Goal: Find specific page/section: Find specific page/section

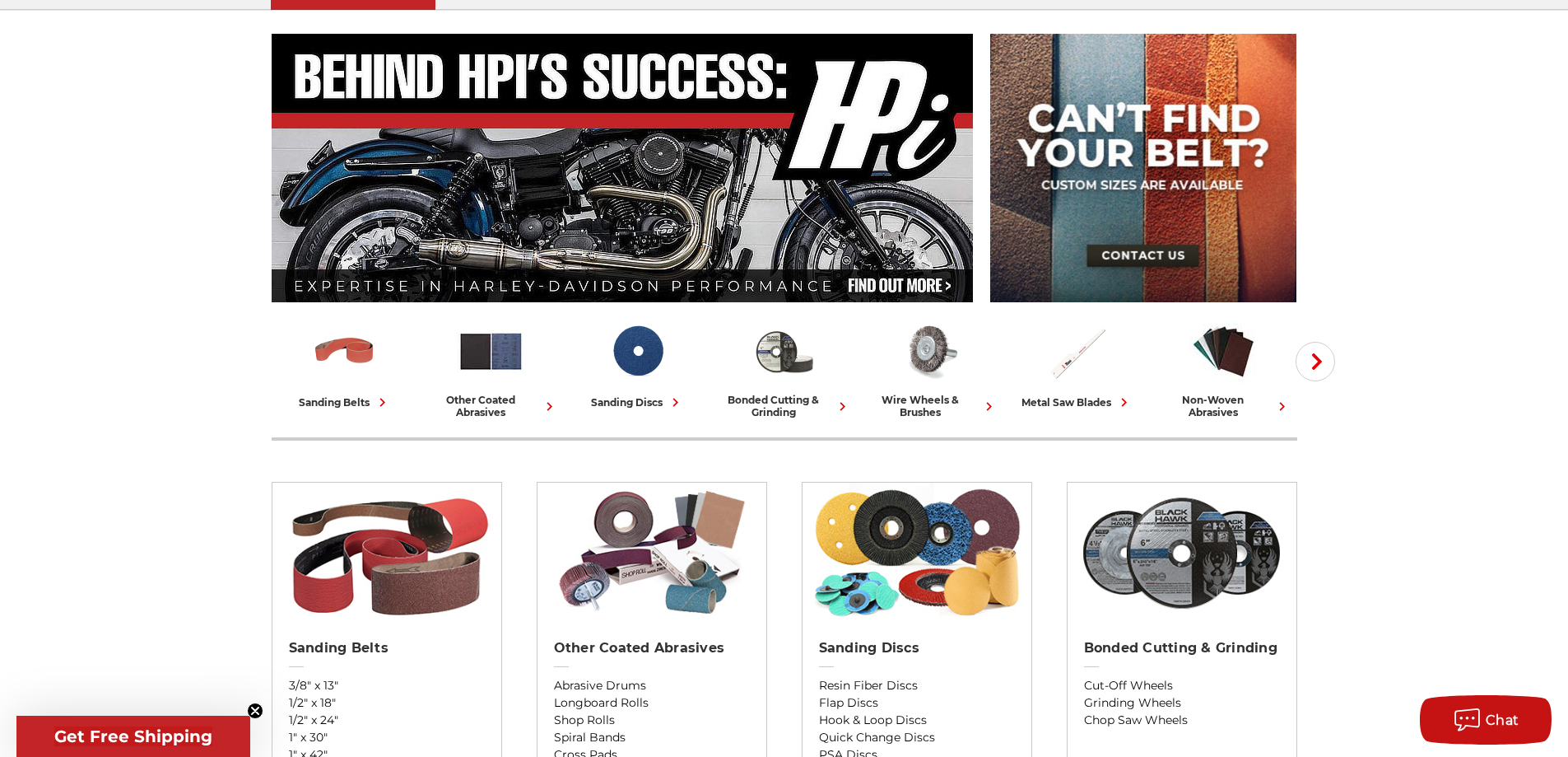
scroll to position [247, 0]
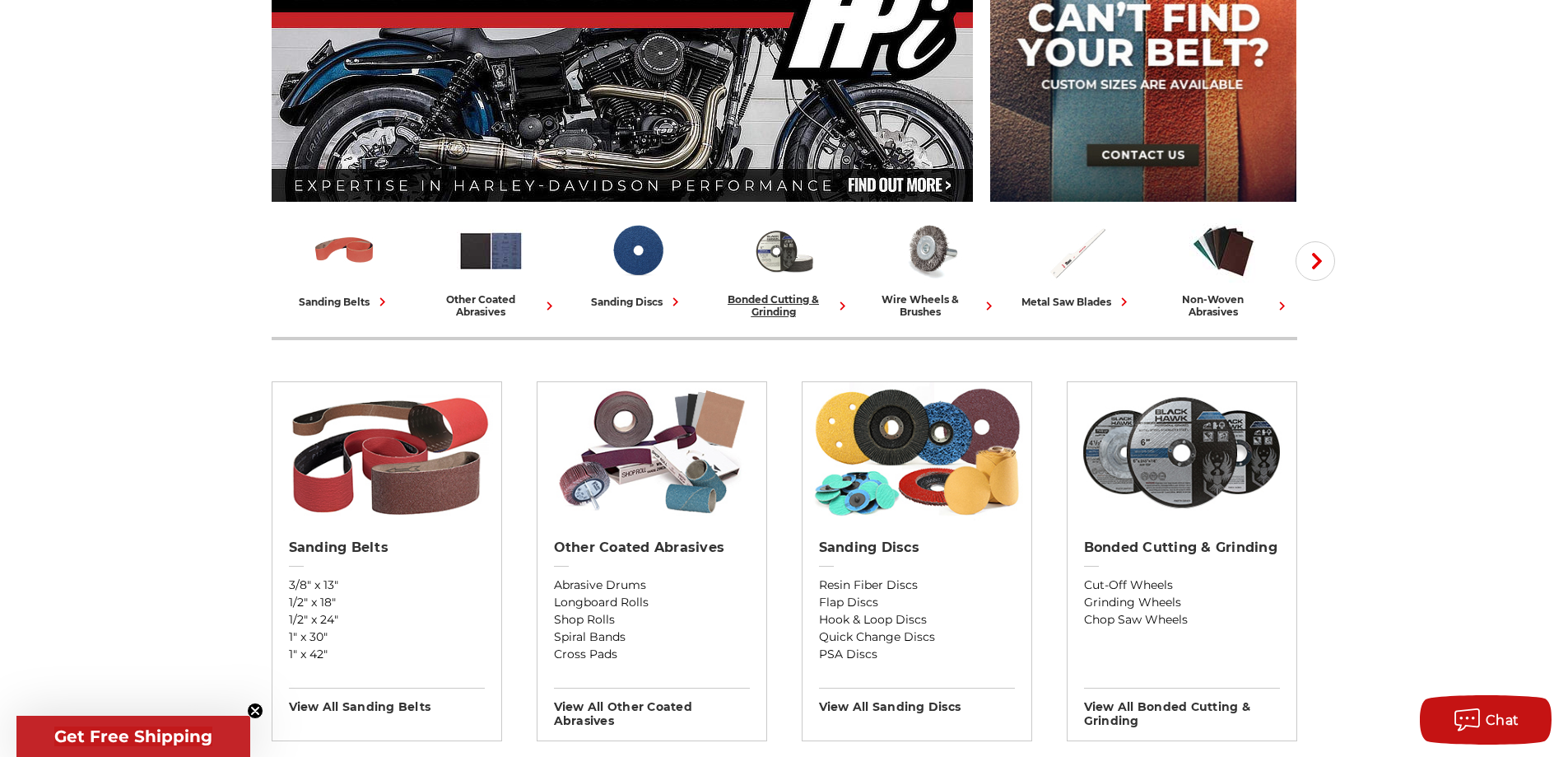
click at [784, 314] on div "bonded cutting & grinding" at bounding box center [784, 305] width 133 height 24
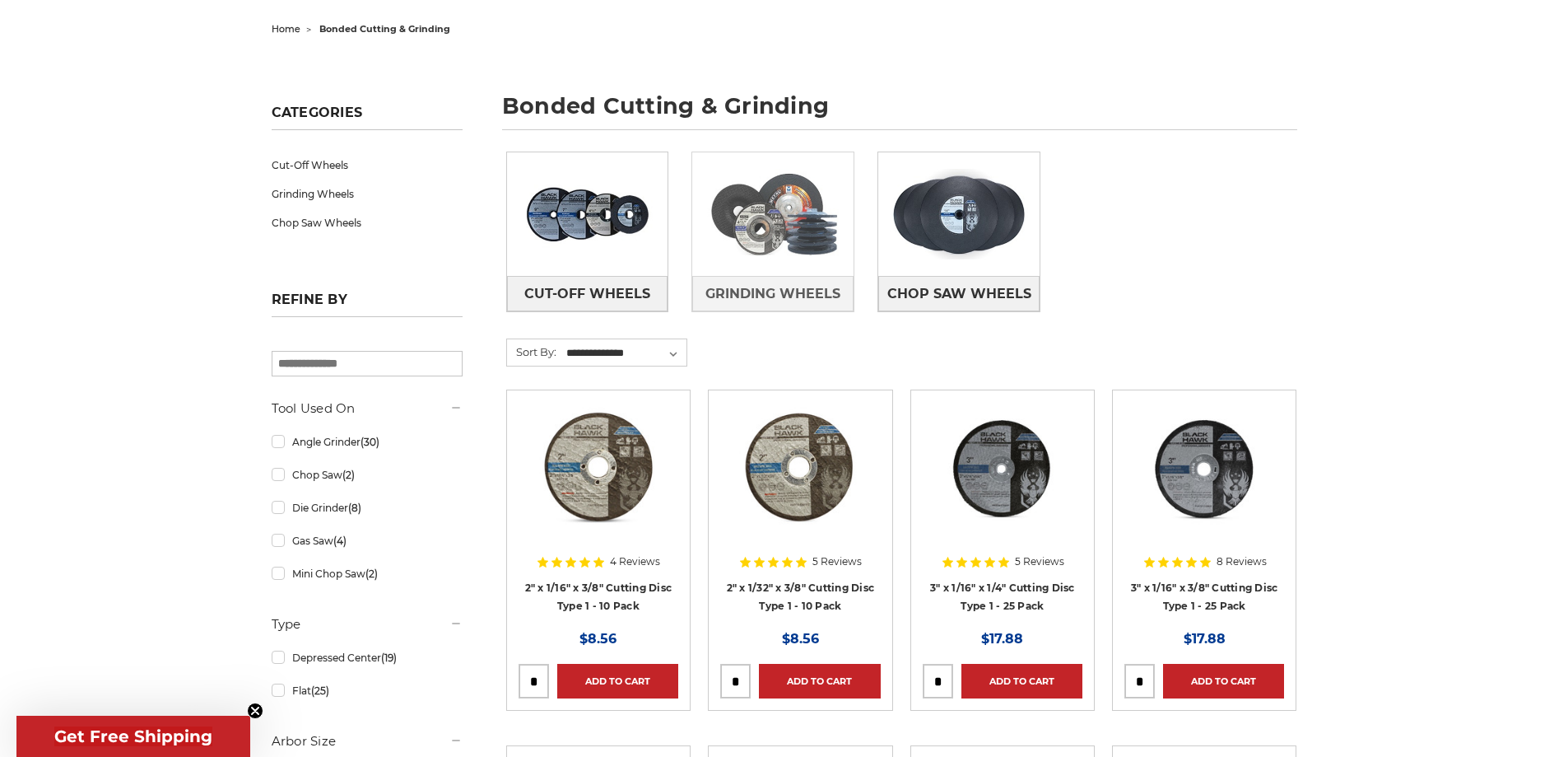
scroll to position [164, 0]
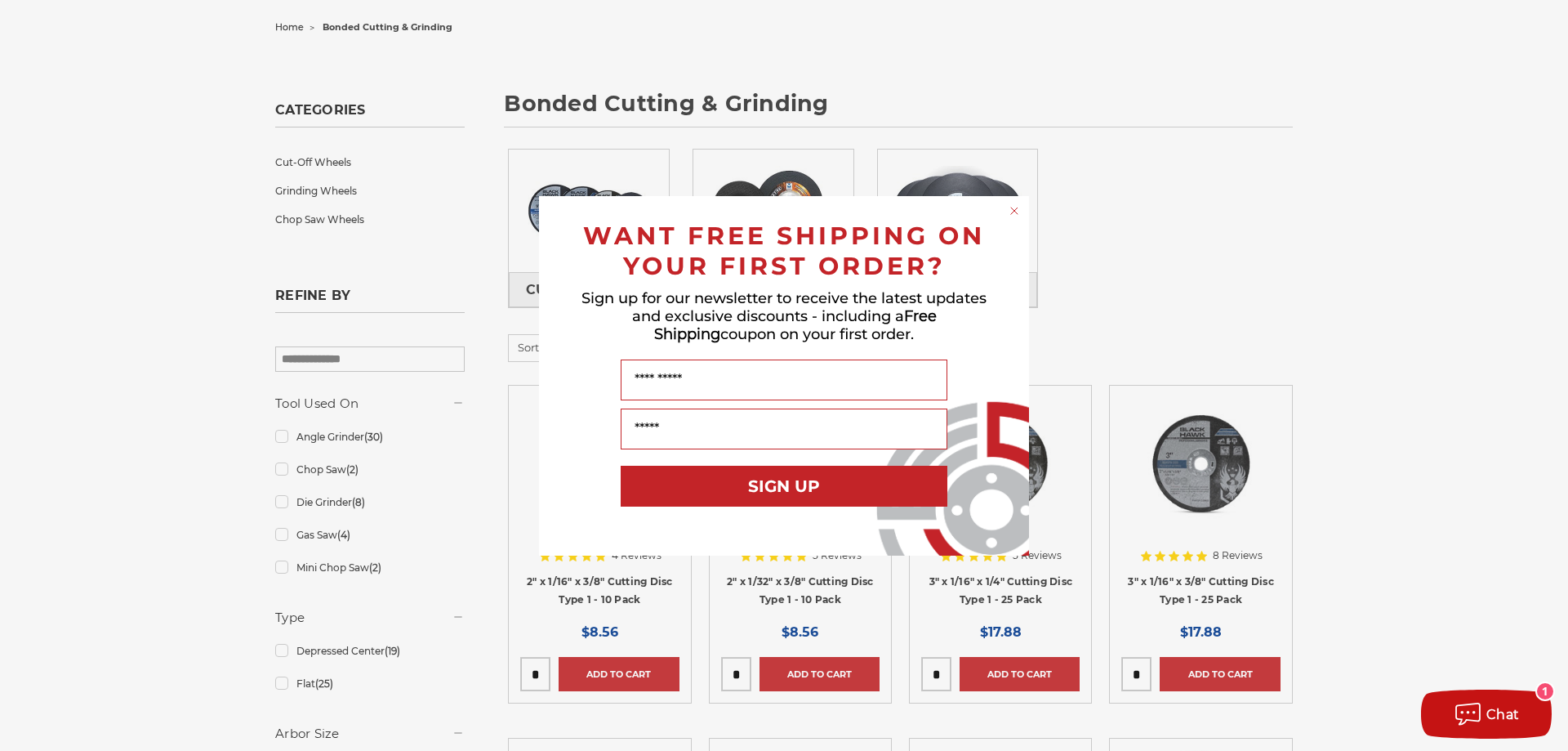
click at [1011, 212] on circle "Close dialog" at bounding box center [1015, 211] width 16 height 16
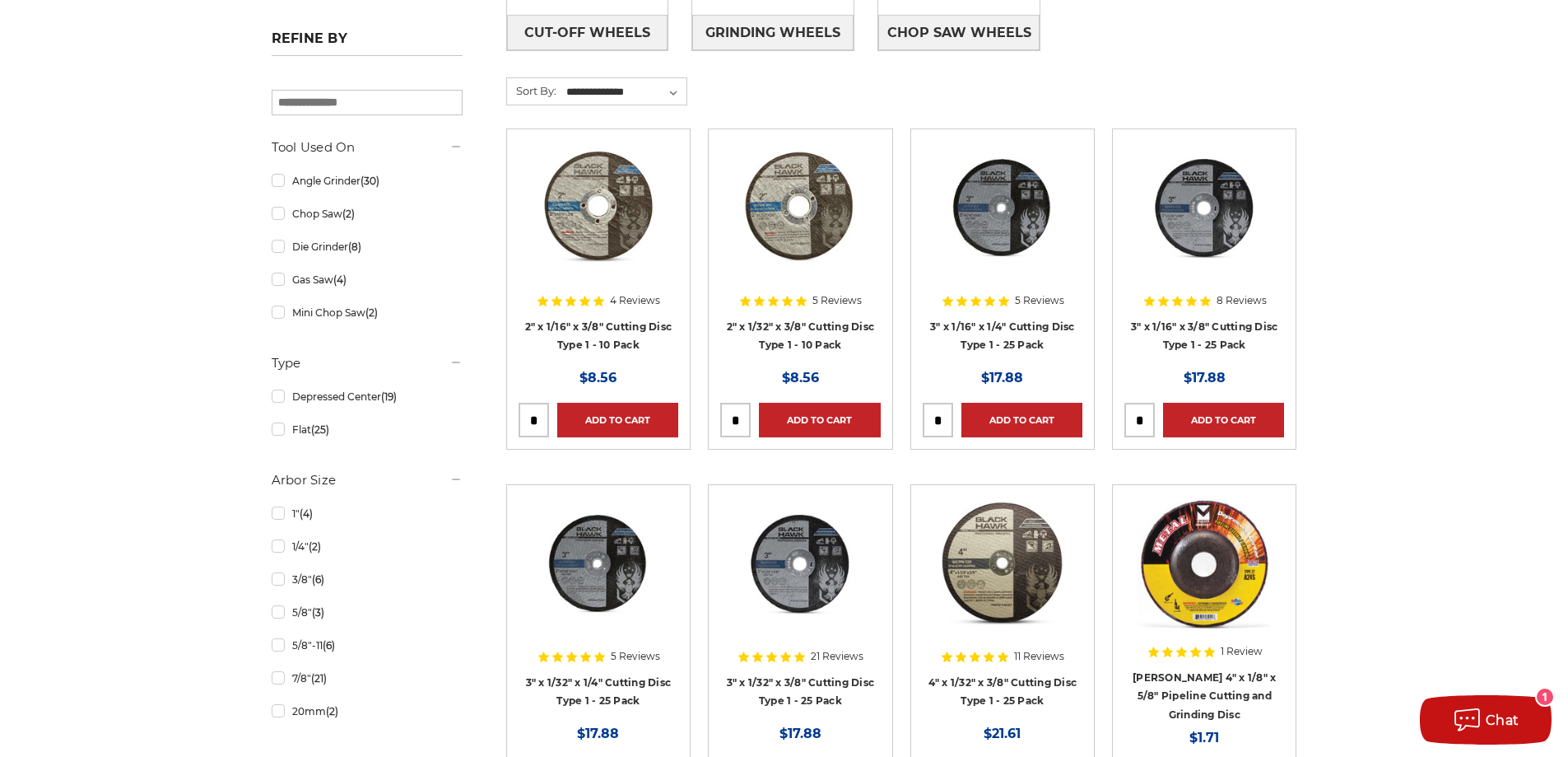
scroll to position [0, 0]
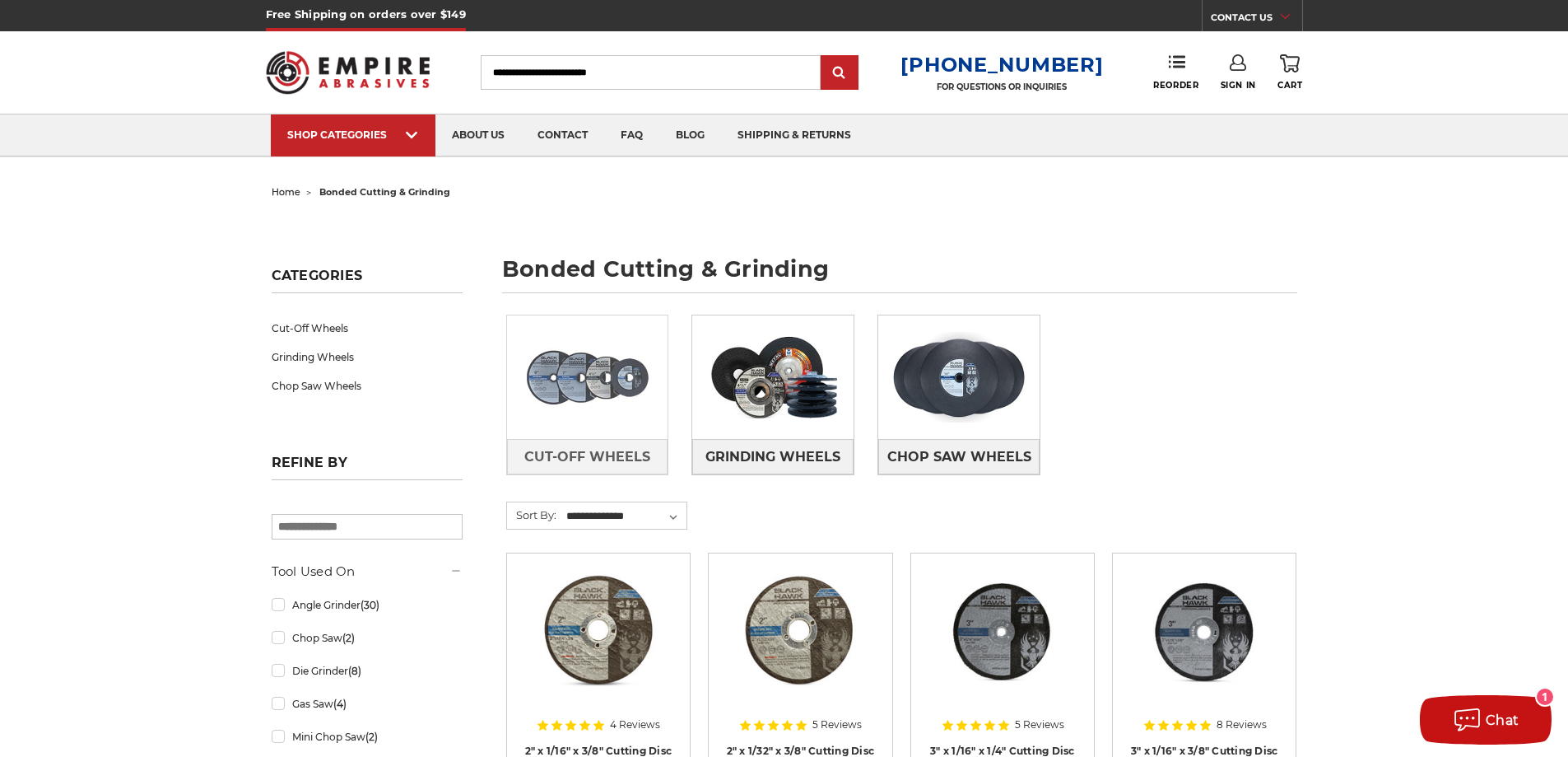
click at [611, 373] on img at bounding box center [587, 377] width 161 height 114
